Goal: Information Seeking & Learning: Learn about a topic

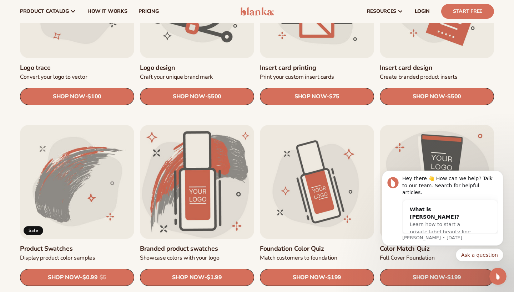
scroll to position [308, 0]
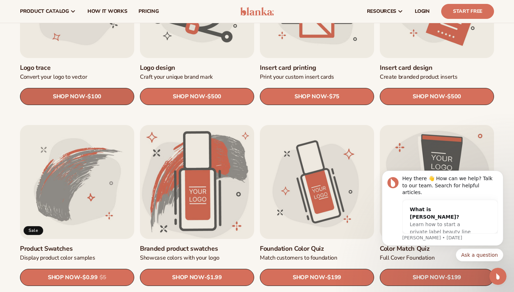
click at [85, 97] on link "SHOP NOW - Regular price $100 Sale price $100 Regular price Unit price / per" at bounding box center [77, 96] width 114 height 17
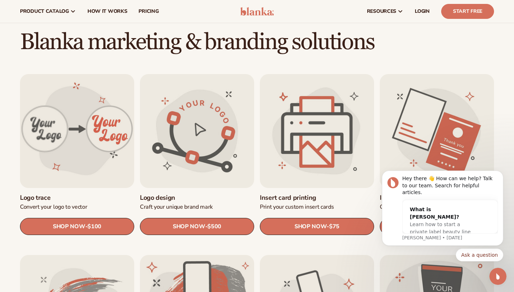
scroll to position [178, 0]
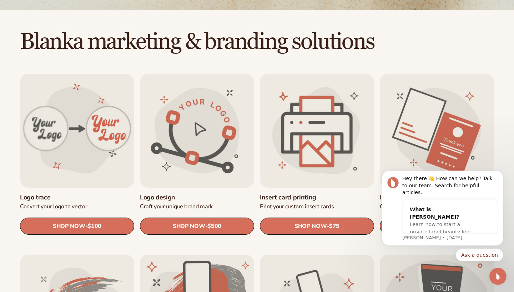
click at [191, 194] on link "Logo design" at bounding box center [197, 198] width 114 height 8
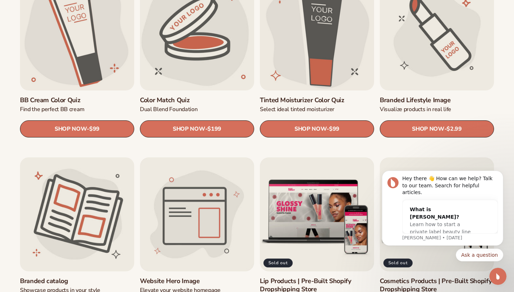
scroll to position [639, 0]
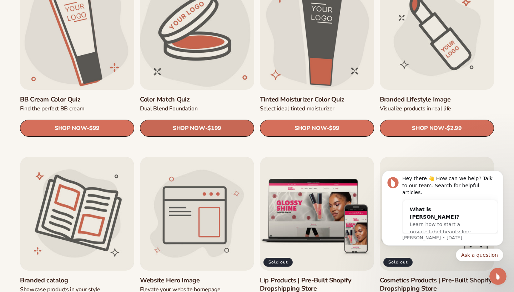
click at [197, 129] on span "SHOP NOW" at bounding box center [189, 128] width 32 height 7
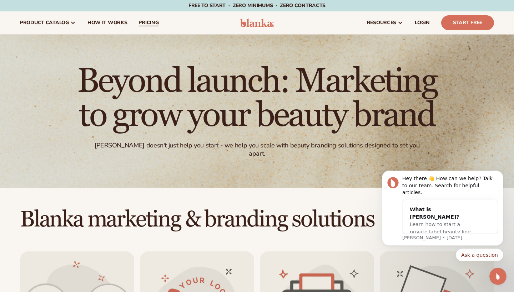
scroll to position [0, 0]
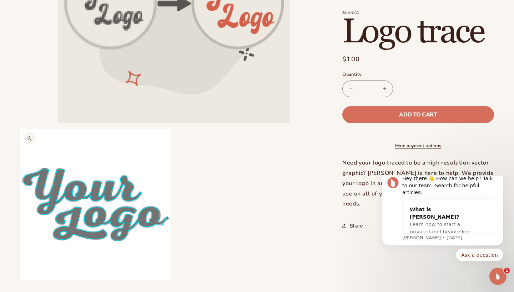
scroll to position [198, 0]
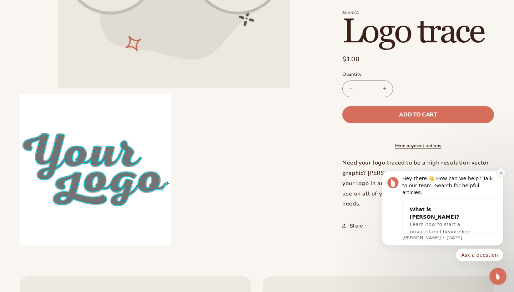
click at [501, 175] on icon "Dismiss notification" at bounding box center [501, 173] width 4 height 4
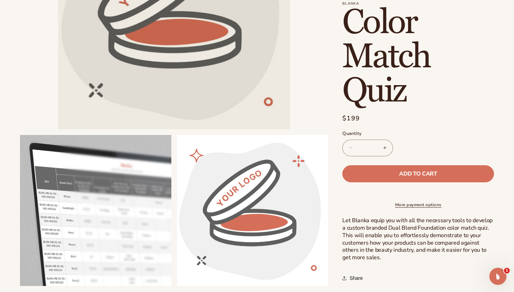
scroll to position [187, 0]
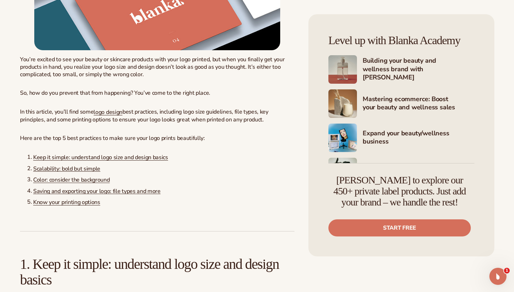
scroll to position [408, 0]
click at [91, 161] on link "Keep it simple: understand logo size and design basics" at bounding box center [100, 157] width 135 height 8
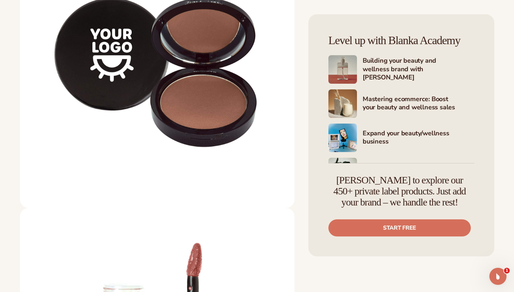
scroll to position [1754, 0]
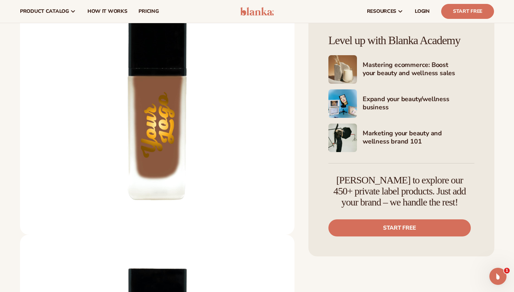
scroll to position [4253, 0]
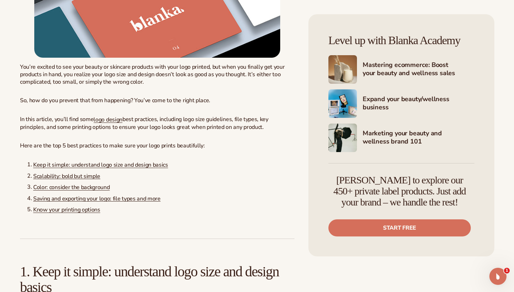
scroll to position [403, 0]
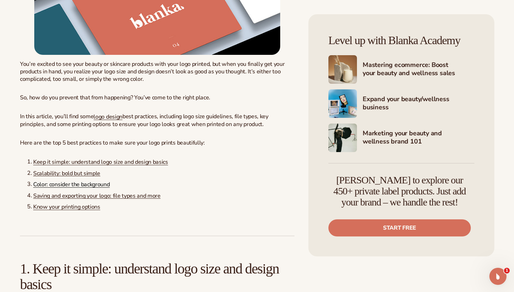
click at [82, 189] on link "Color: consider the background" at bounding box center [71, 185] width 76 height 8
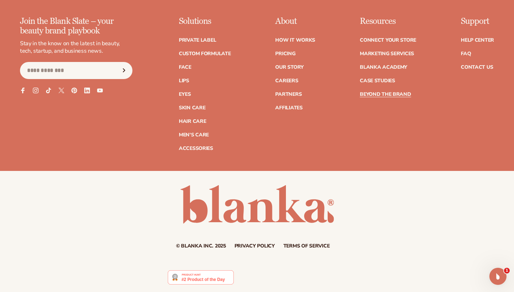
scroll to position [7976, 0]
